Goal: Information Seeking & Learning: Learn about a topic

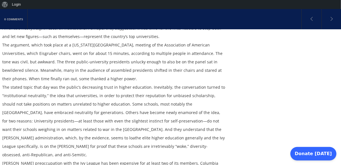
scroll to position [218, 0]
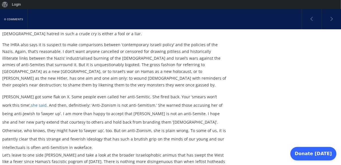
scroll to position [301, 0]
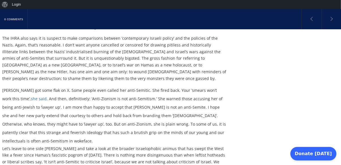
drag, startPoint x: 343, startPoint y: 18, endPoint x: 337, endPoint y: 83, distance: 65.7
click at [337, 83] on html "About WordPress About WordPress Get Involved WordPress.org Documentation Learn …" at bounding box center [170, 144] width 341 height 873
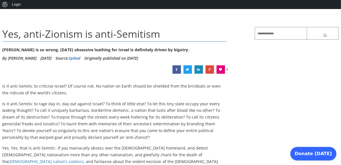
scroll to position [38, 0]
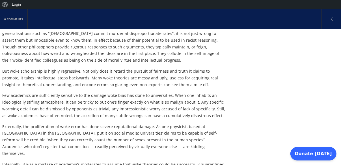
scroll to position [783, 0]
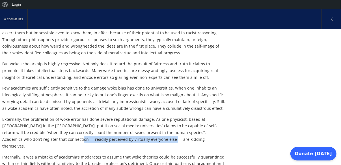
drag, startPoint x: 340, startPoint y: 93, endPoint x: 340, endPoint y: 97, distance: 4.2
click at [340, 97] on div "0 Comments Academics are to blame for the woke wreckage at universities As youn…" at bounding box center [170, 106] width 341 height 1675
click at [312, 96] on div "Academics are to blame for the woke wreckage at universities As young teachers …" at bounding box center [170, 116] width 336 height 1655
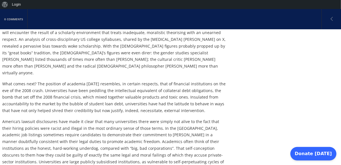
scroll to position [1182, 0]
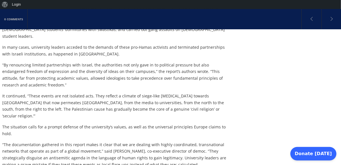
scroll to position [320, 0]
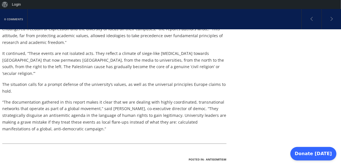
drag, startPoint x: 0, startPoint y: 0, endPoint x: 331, endPoint y: 91, distance: 343.2
click at [331, 91] on html "About WordPress About WordPress Get Involved WordPress.org Documentation Learn …" at bounding box center [170, 80] width 341 height 782
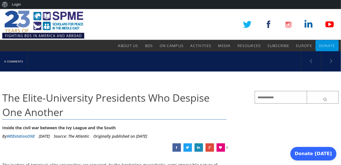
click at [340, 20] on div "SPME About Us About Us Mission Board & Staff Chapters Council of Scholars SPME …" at bounding box center [170, 24] width 341 height 31
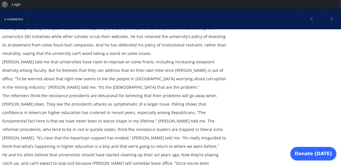
scroll to position [1475, 0]
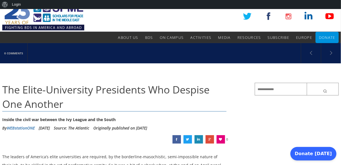
scroll to position [6, 0]
